Goal: Task Accomplishment & Management: Manage account settings

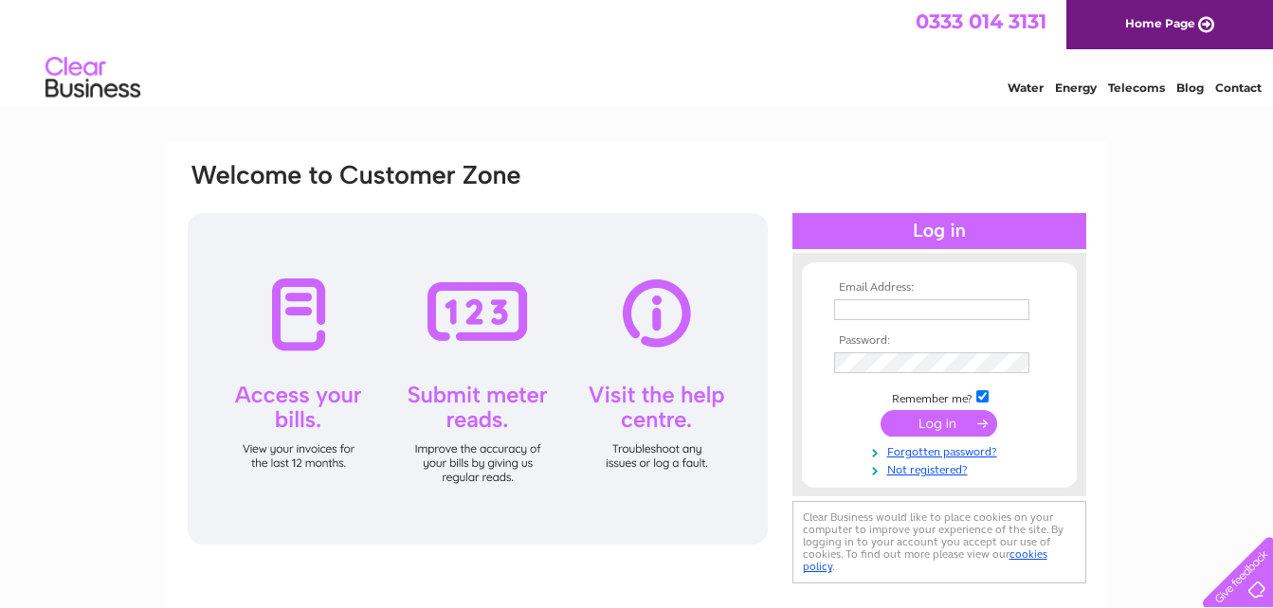
type input "[EMAIL_ADDRESS][DOMAIN_NAME]"
click at [942, 419] on input "submit" at bounding box center [938, 423] width 117 height 27
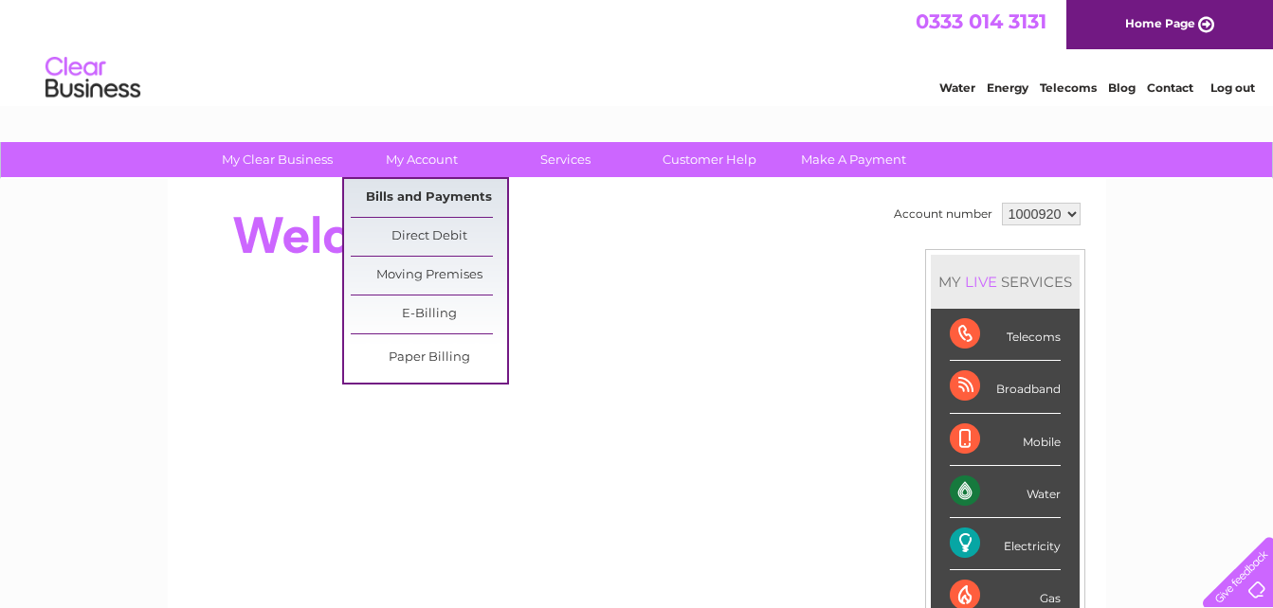
click at [398, 192] on link "Bills and Payments" at bounding box center [429, 198] width 156 height 38
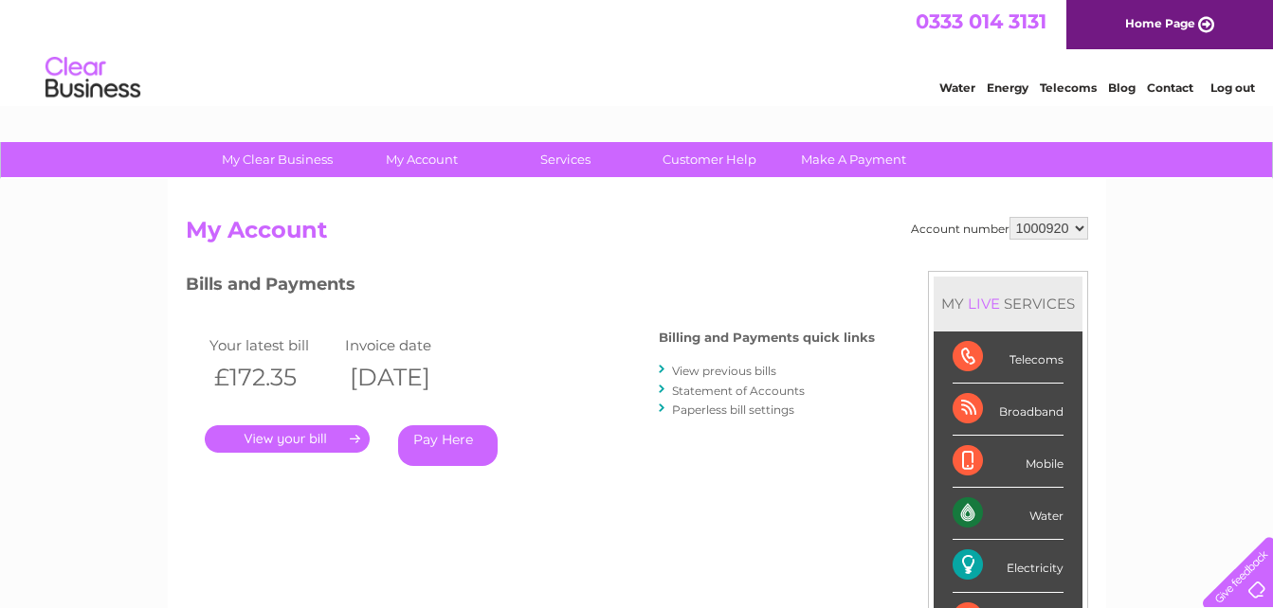
click at [307, 445] on link "." at bounding box center [287, 438] width 165 height 27
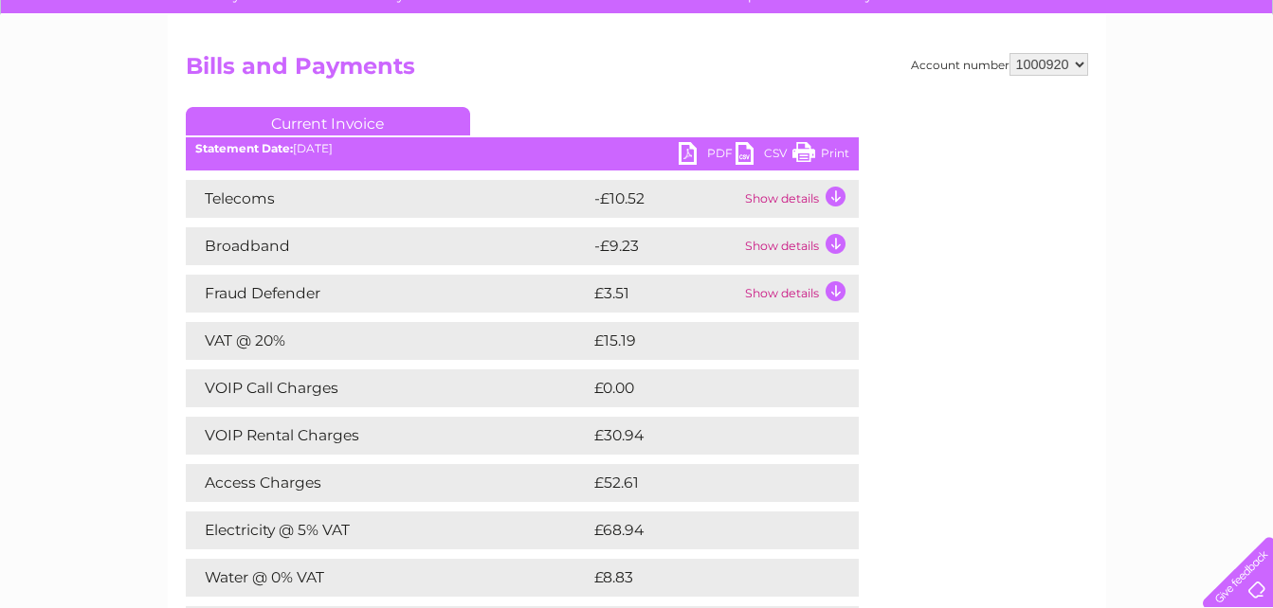
scroll to position [152, 0]
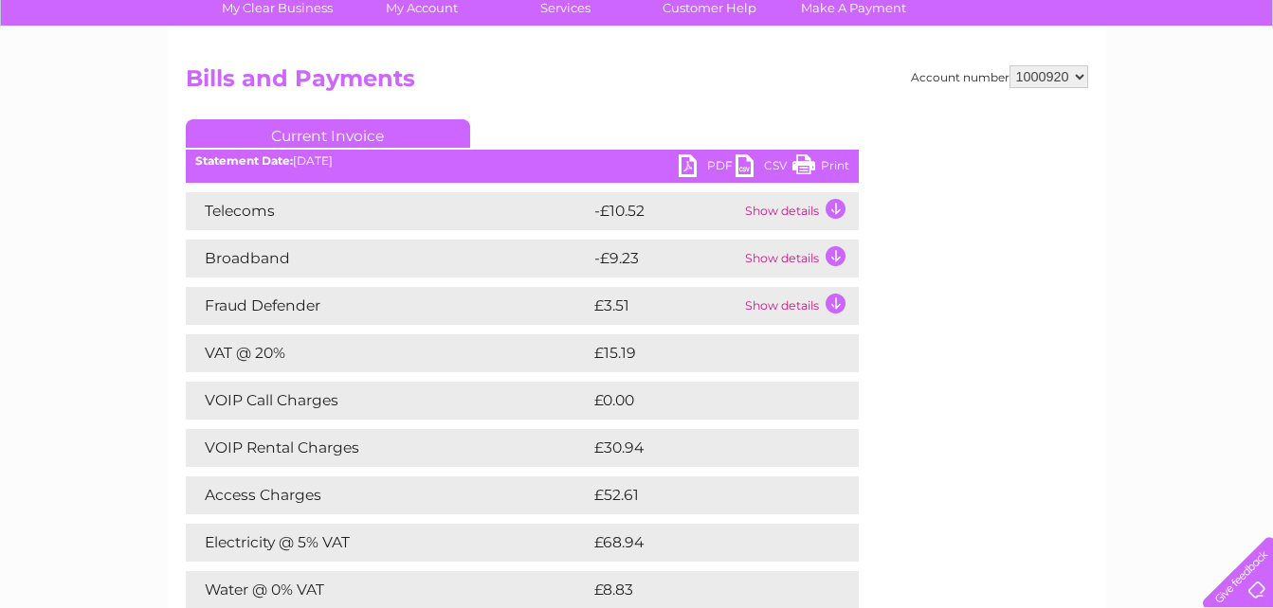
click at [690, 169] on link "PDF" at bounding box center [706, 167] width 57 height 27
